Goal: Navigation & Orientation: Find specific page/section

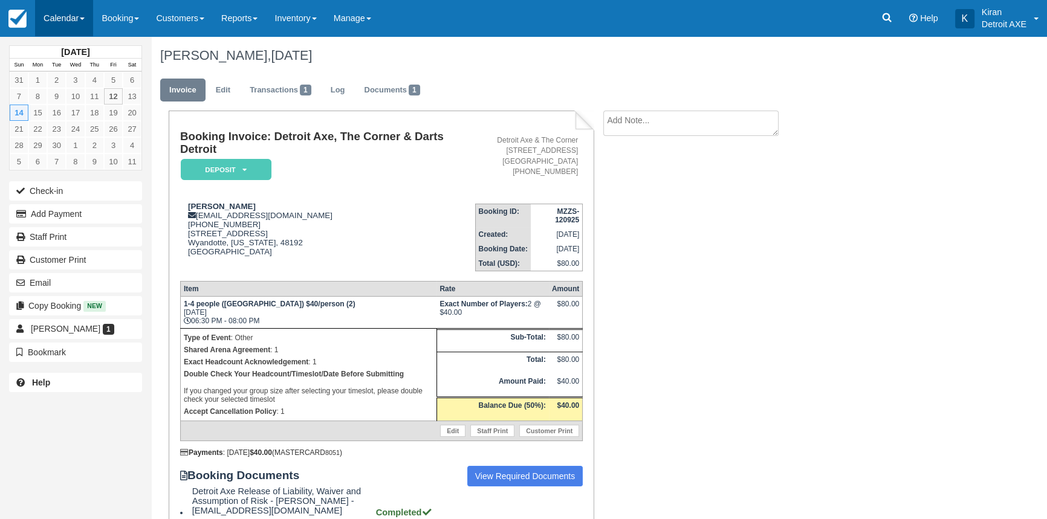
click at [77, 19] on link "Calendar" at bounding box center [64, 18] width 58 height 36
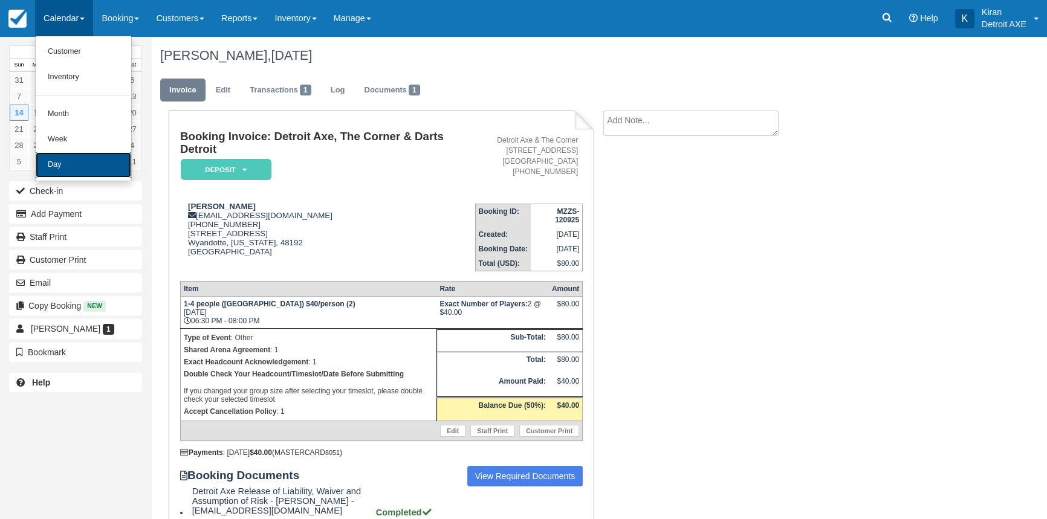
click at [105, 167] on link "Day" at bounding box center [84, 164] width 96 height 25
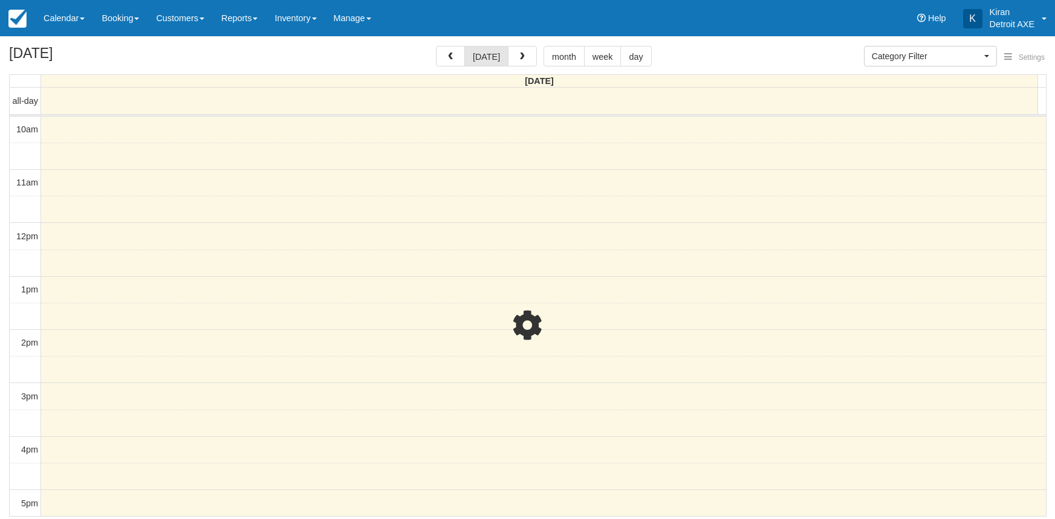
select select
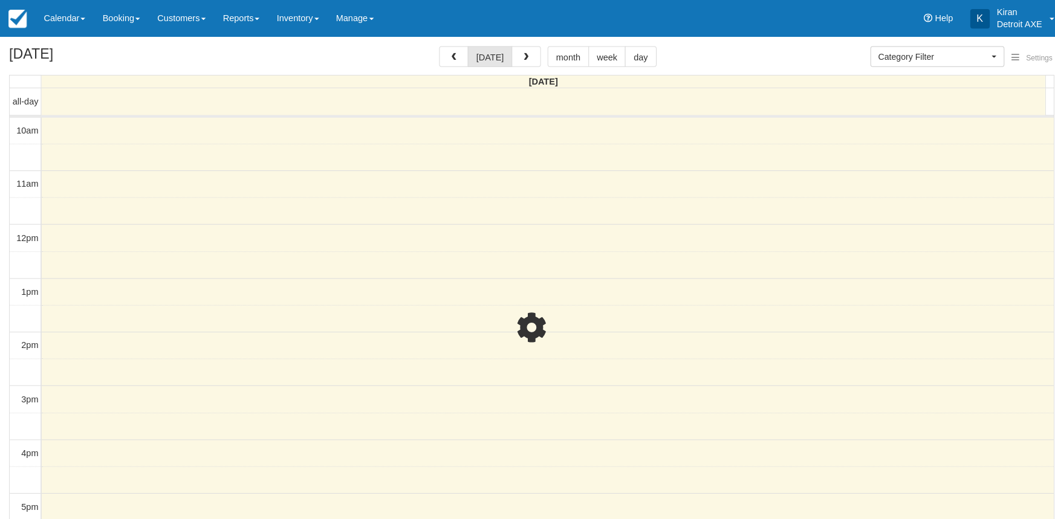
scroll to position [320, 0]
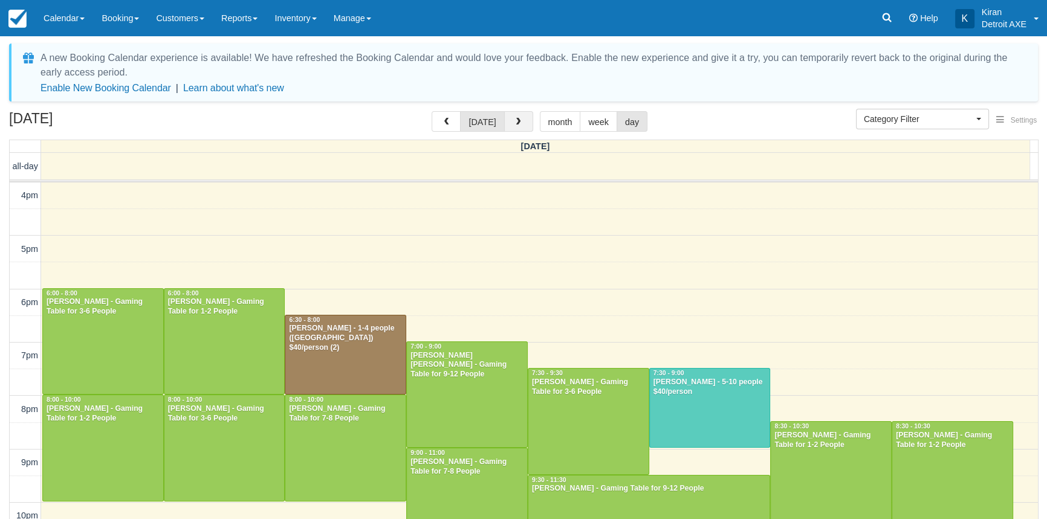
click at [516, 124] on span "button" at bounding box center [518, 122] width 8 height 8
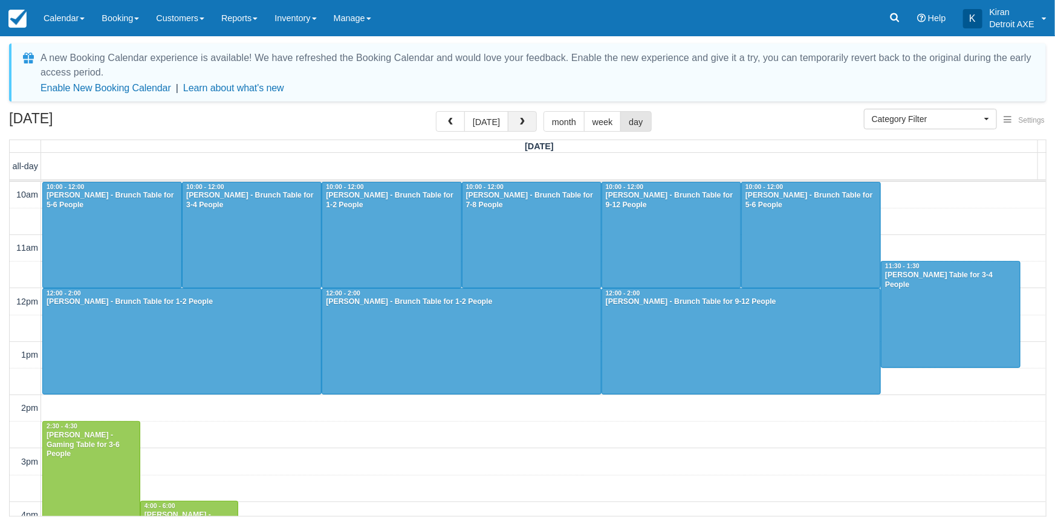
scroll to position [385, 0]
